Goal: Task Accomplishment & Management: Complete application form

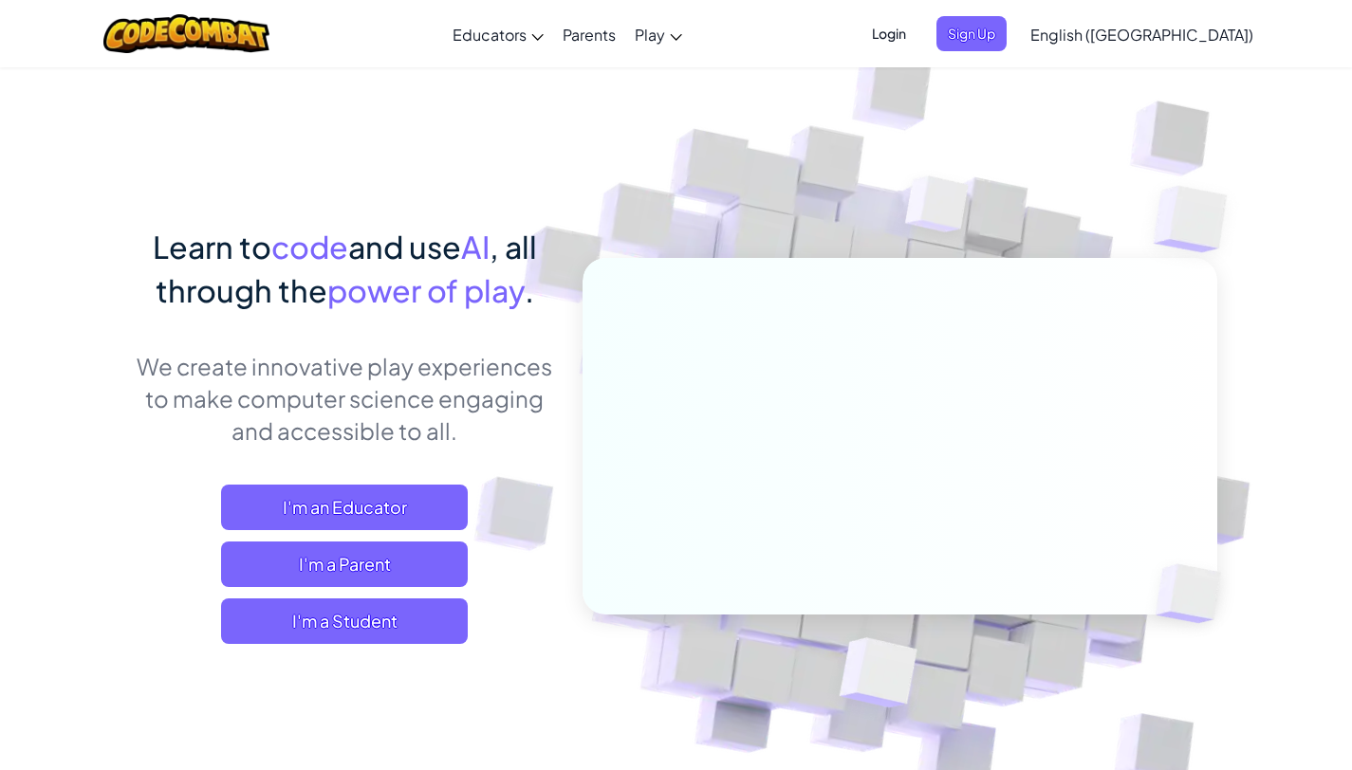
scroll to position [4, 0]
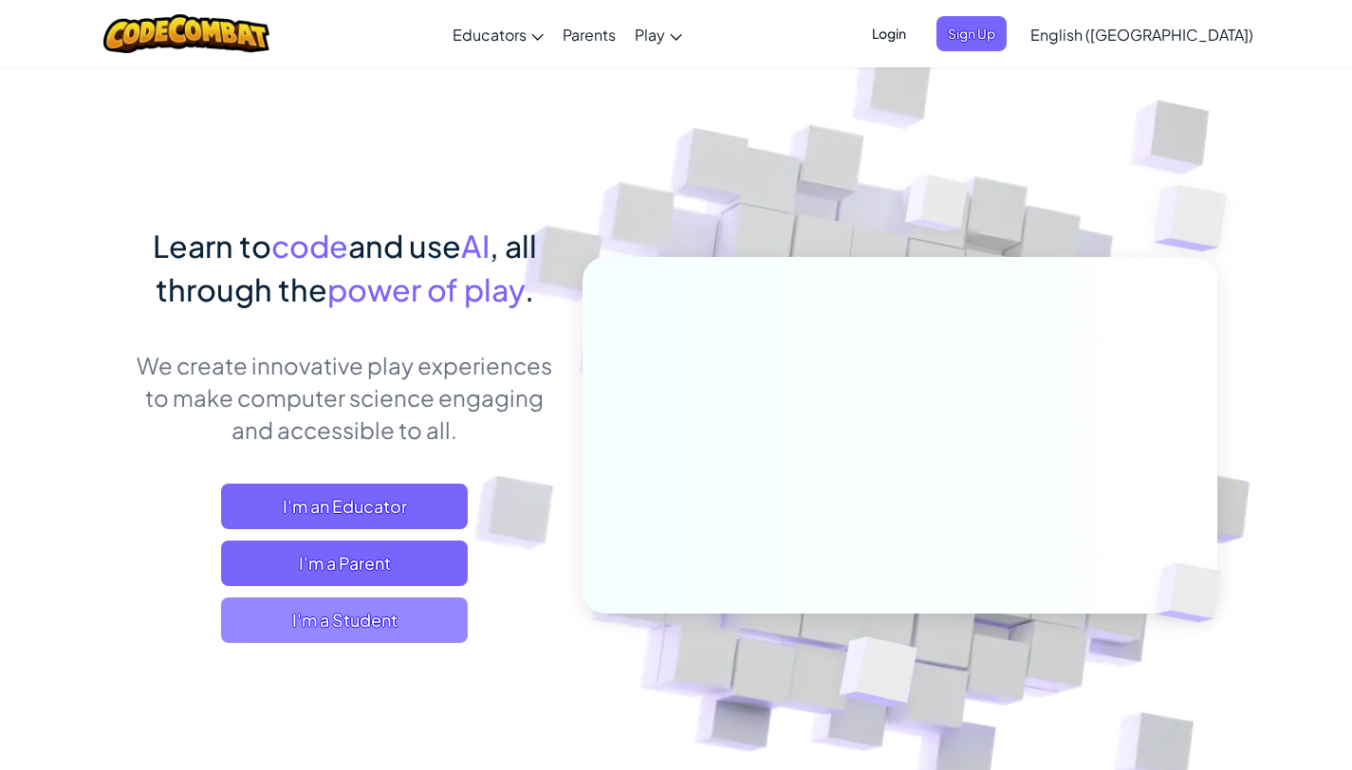
click at [455, 628] on span "I'm a Student" at bounding box center [344, 621] width 247 height 46
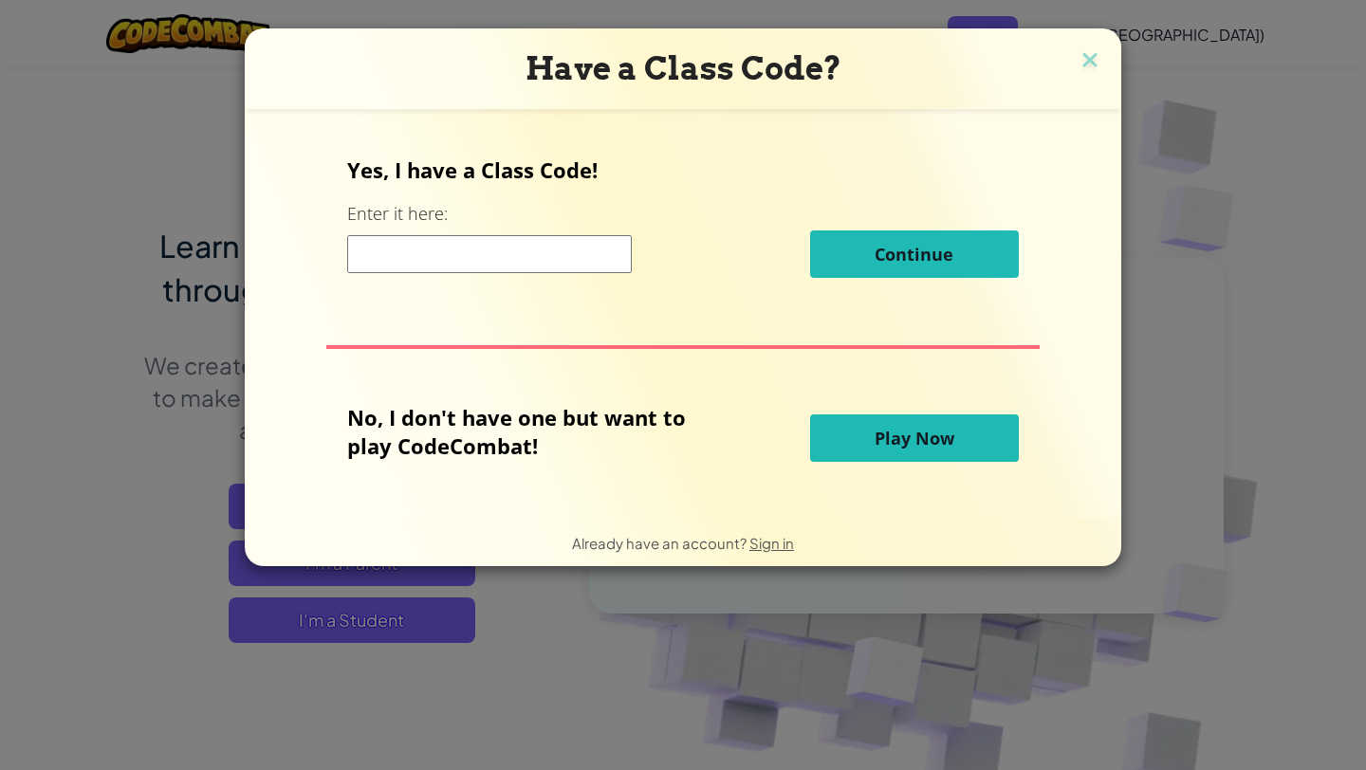
click at [458, 265] on input at bounding box center [489, 254] width 285 height 38
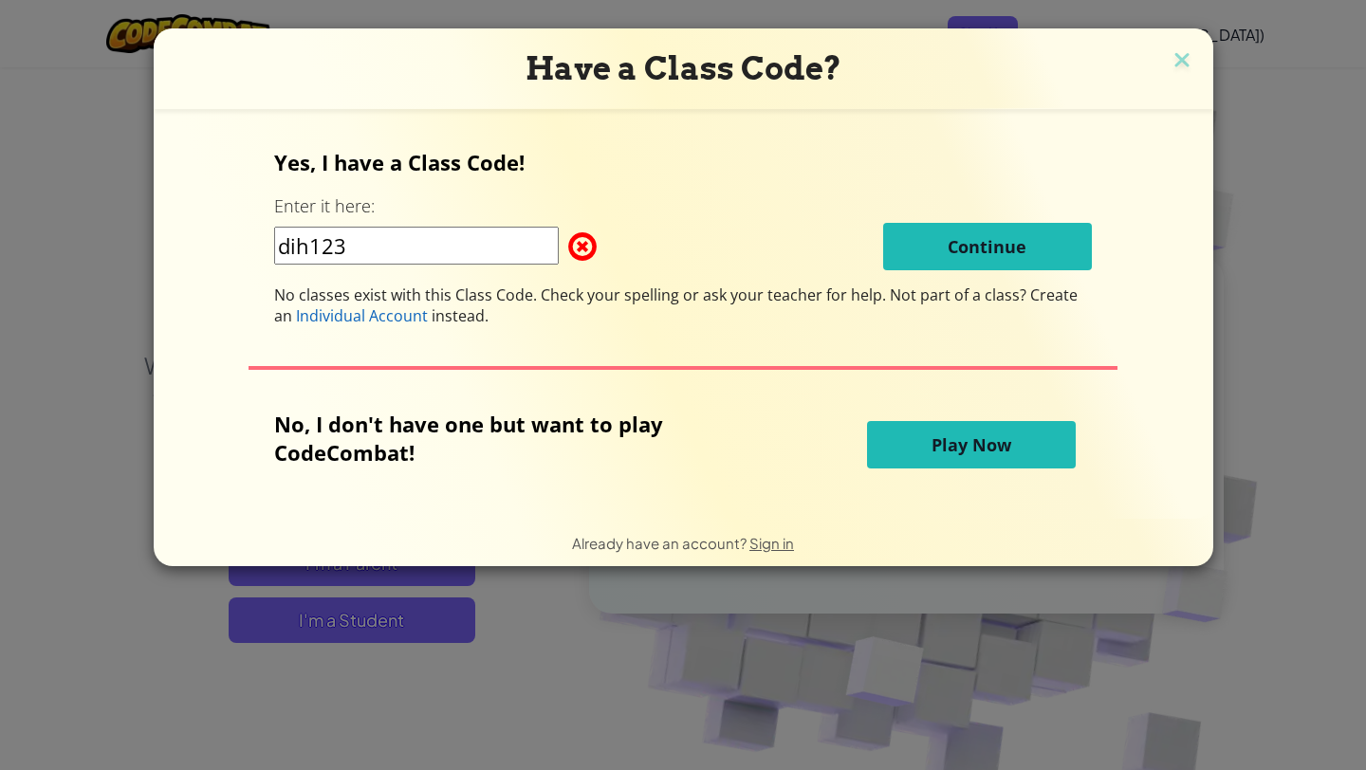
click at [357, 250] on input "dih123" at bounding box center [416, 246] width 285 height 38
type input "dih12345"
drag, startPoint x: 527, startPoint y: 232, endPoint x: 201, endPoint y: 213, distance: 326.0
click at [201, 213] on div "Yes, I have a Class Code! Enter it here: dih12345 Continue No classes exist wit…" at bounding box center [684, 314] width 1022 height 372
type input "cocks1234"
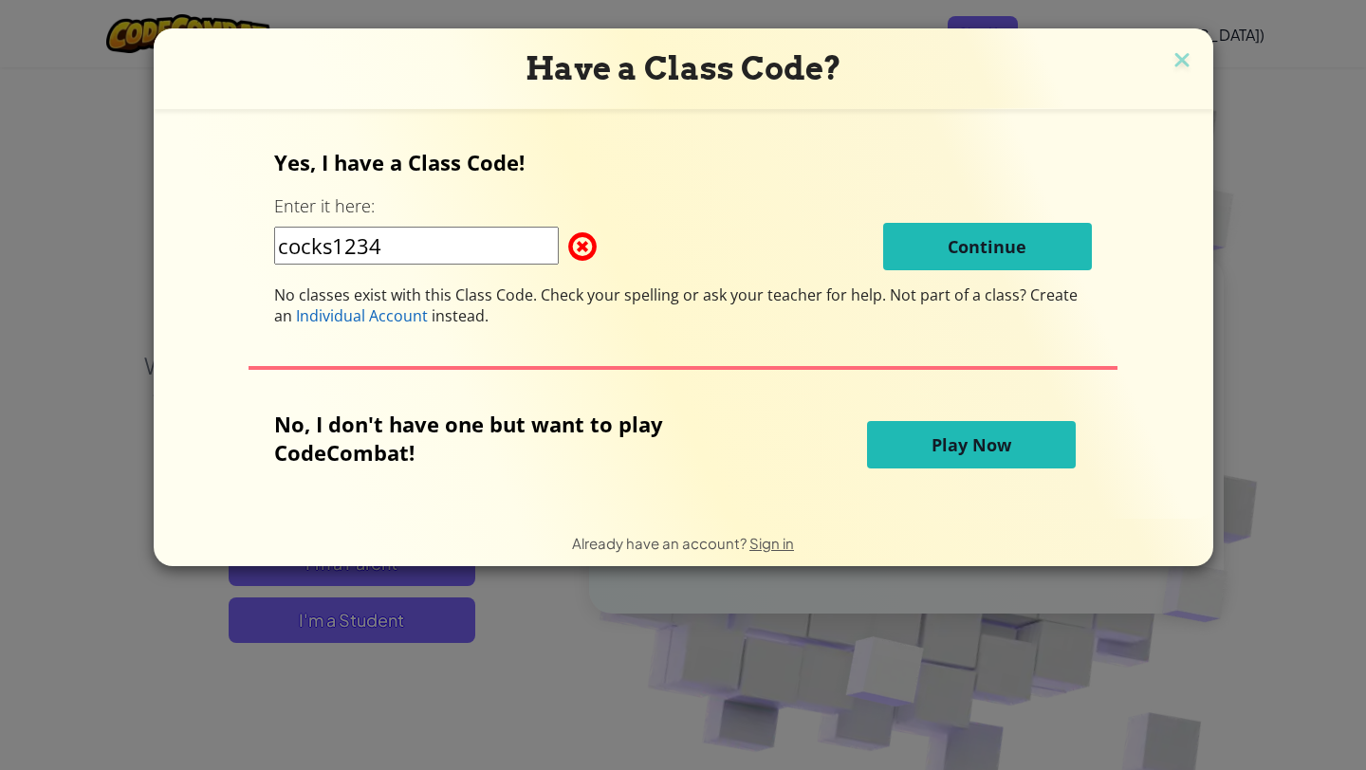
drag, startPoint x: 432, startPoint y: 238, endPoint x: 213, endPoint y: 240, distance: 218.3
click at [214, 241] on div "Yes, I have a Class Code! Enter it here: cocks1234 Continue No classes exist wi…" at bounding box center [684, 314] width 1022 height 372
type input "diihh"
click at [1178, 62] on img at bounding box center [1182, 61] width 25 height 28
